Goal: Transaction & Acquisition: Subscribe to service/newsletter

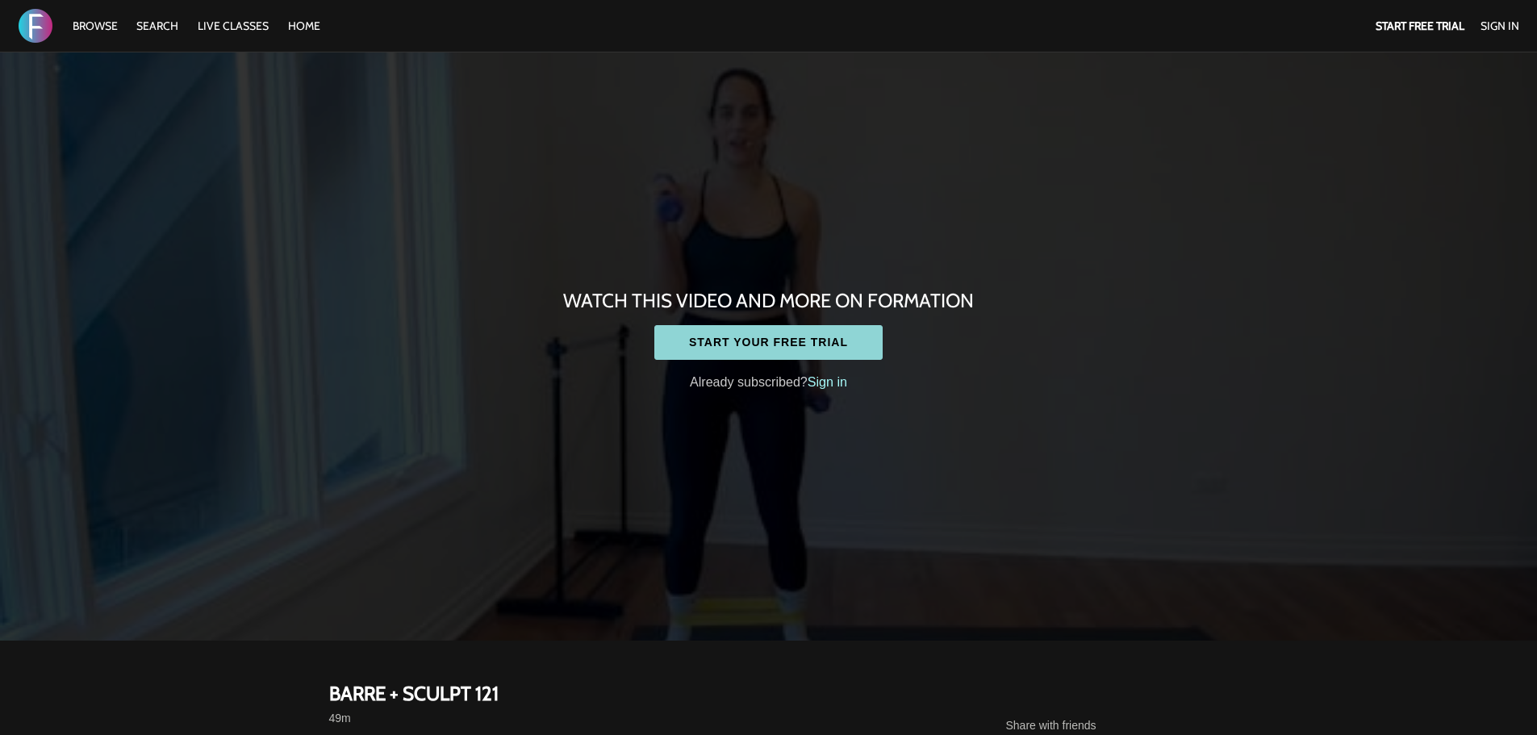
drag, startPoint x: 0, startPoint y: 0, endPoint x: 732, endPoint y: 333, distance: 804.0
click at [732, 333] on link "Start your free trial" at bounding box center [768, 342] width 228 height 35
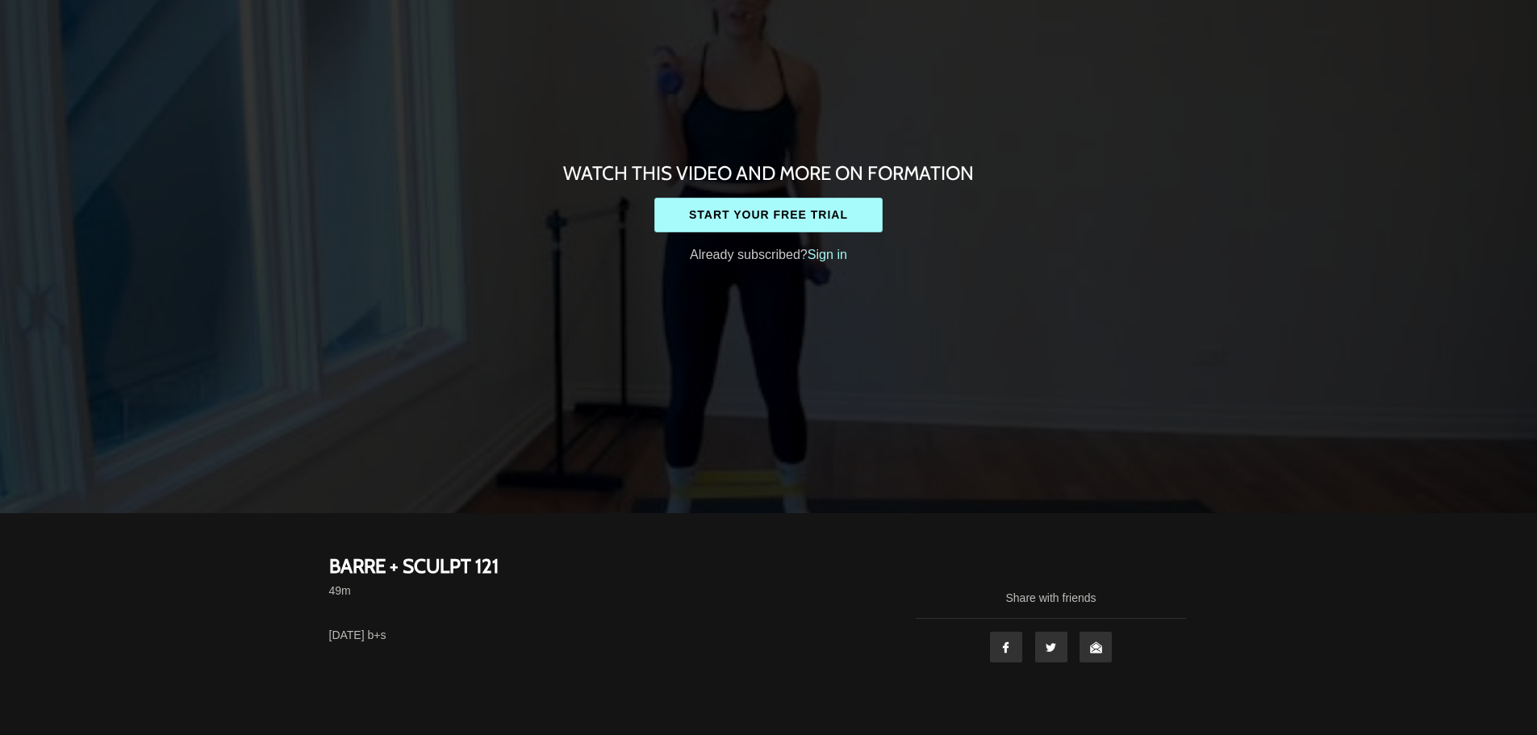
scroll to position [282, 0]
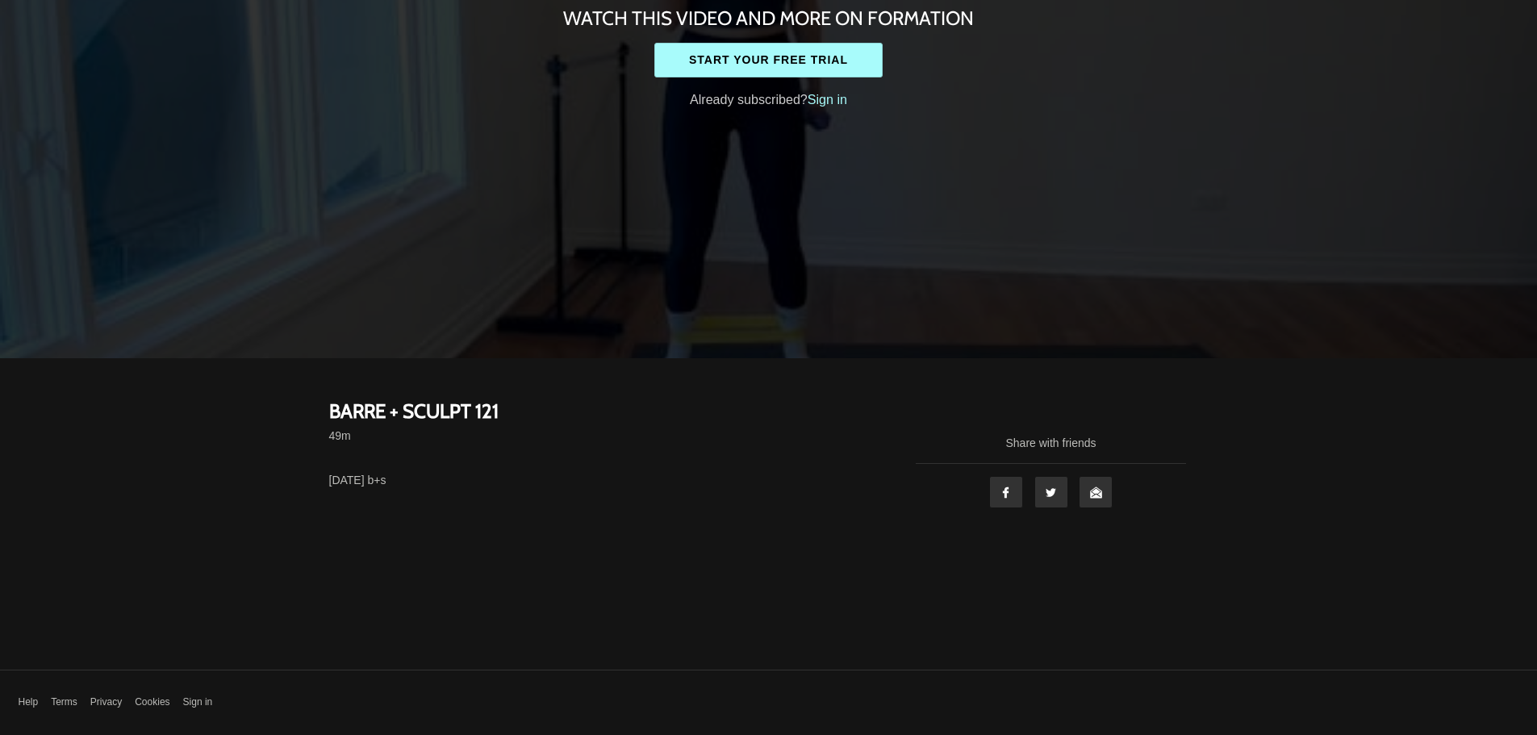
click at [352, 417] on strong "BARRE + SCULPT 121" at bounding box center [413, 411] width 169 height 25
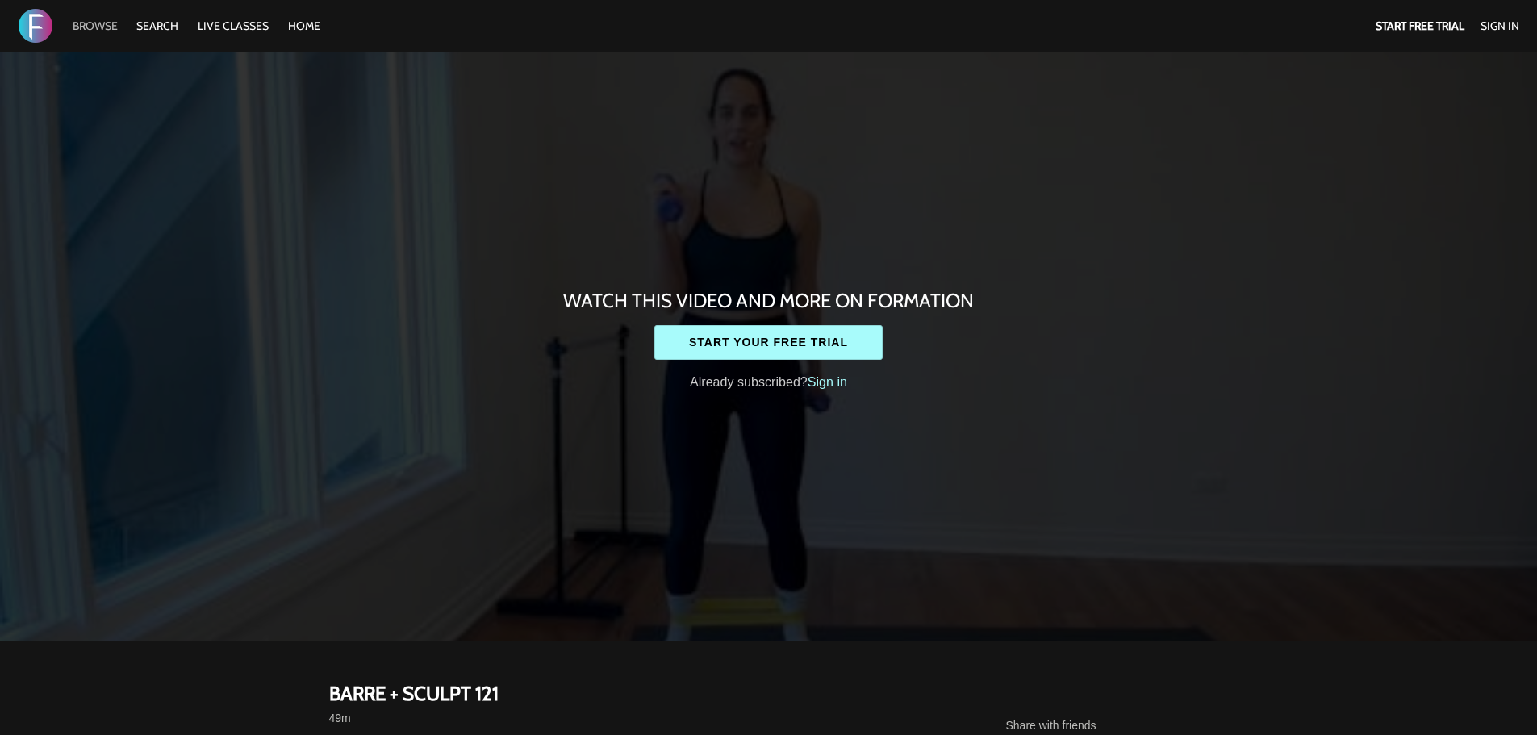
click at [104, 23] on link "Browse" at bounding box center [95, 26] width 61 height 15
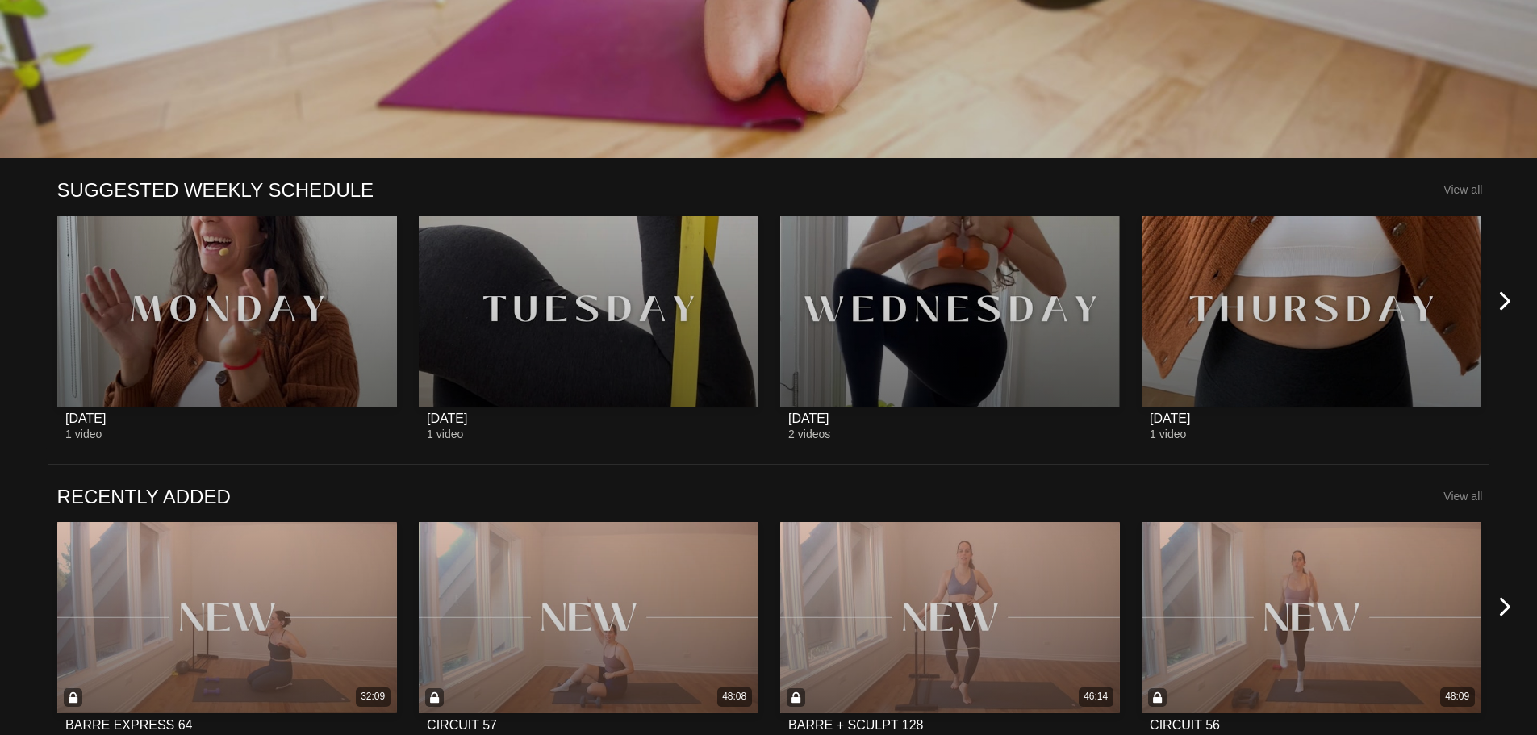
scroll to position [194, 0]
